Goal: Task Accomplishment & Management: Manage account settings

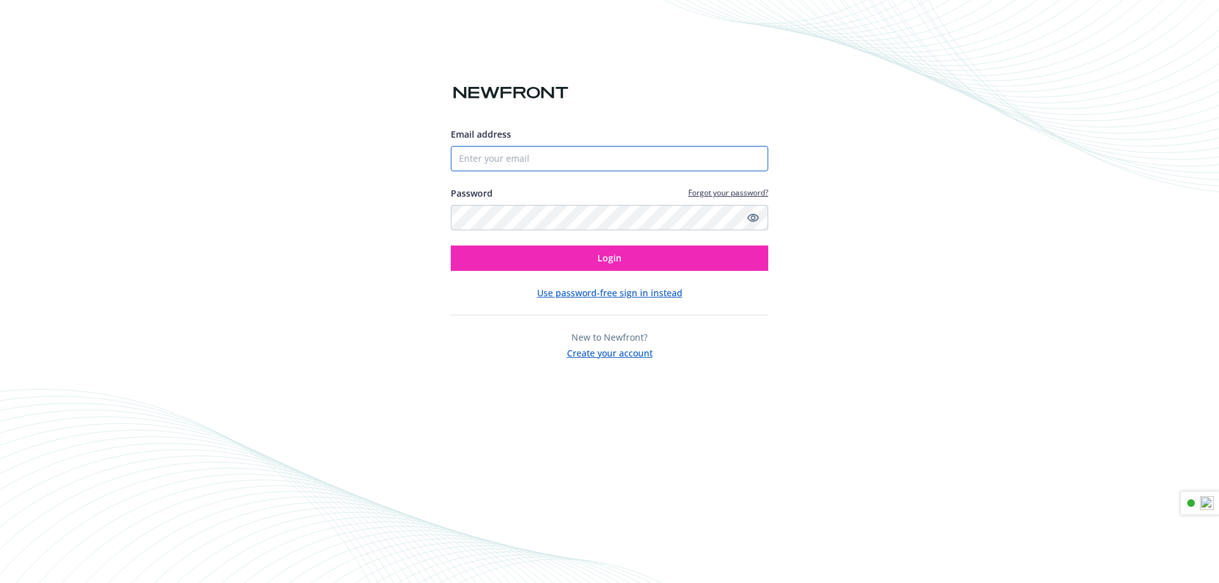
click at [589, 165] on input "Email address" at bounding box center [609, 158] width 317 height 25
type input "[PERSON_NAME][EMAIL_ADDRESS][PERSON_NAME][DOMAIN_NAME]"
click at [755, 218] on icon "Show password" at bounding box center [752, 218] width 11 height 8
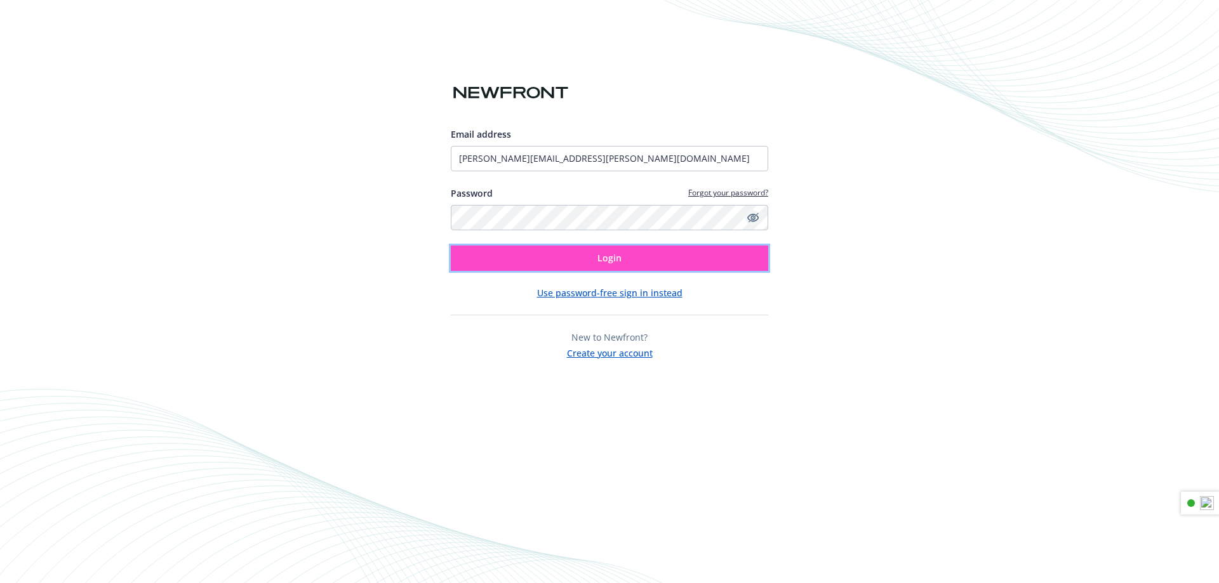
click at [506, 253] on button "Login" at bounding box center [609, 258] width 317 height 25
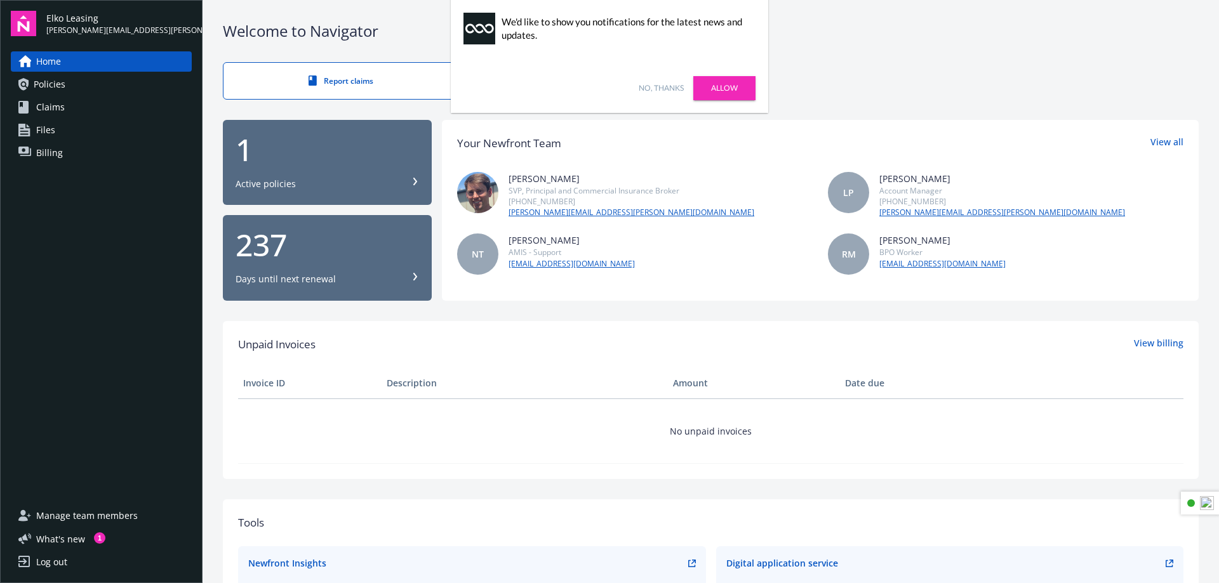
click at [667, 90] on link "No, thanks" at bounding box center [661, 88] width 45 height 11
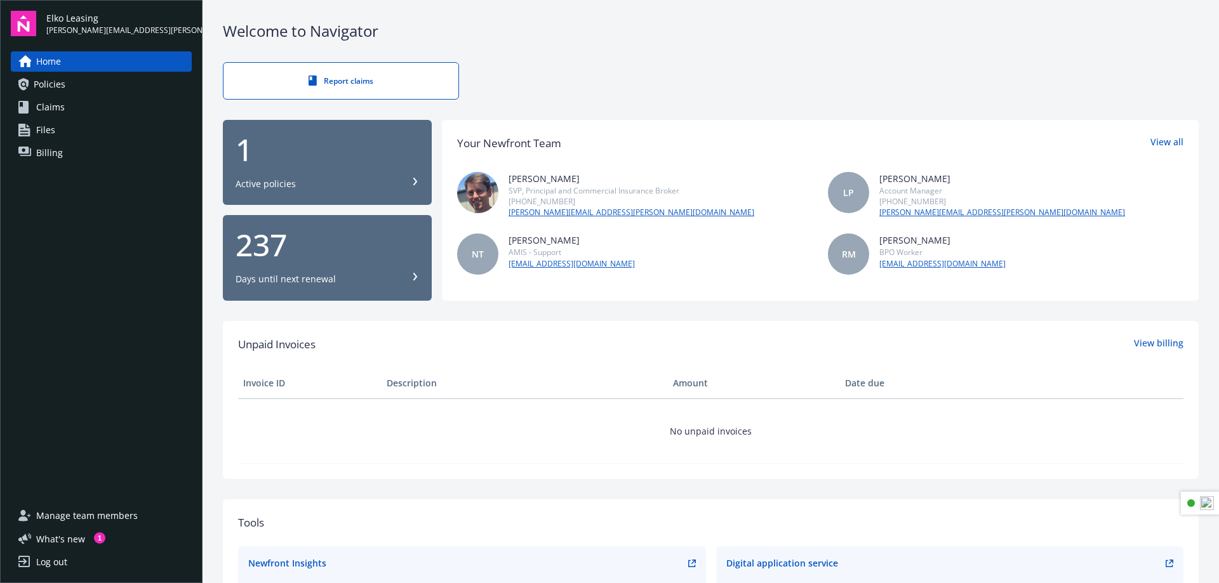
click at [77, 91] on link "Policies" at bounding box center [101, 84] width 181 height 20
